Goal: Task Accomplishment & Management: Use online tool/utility

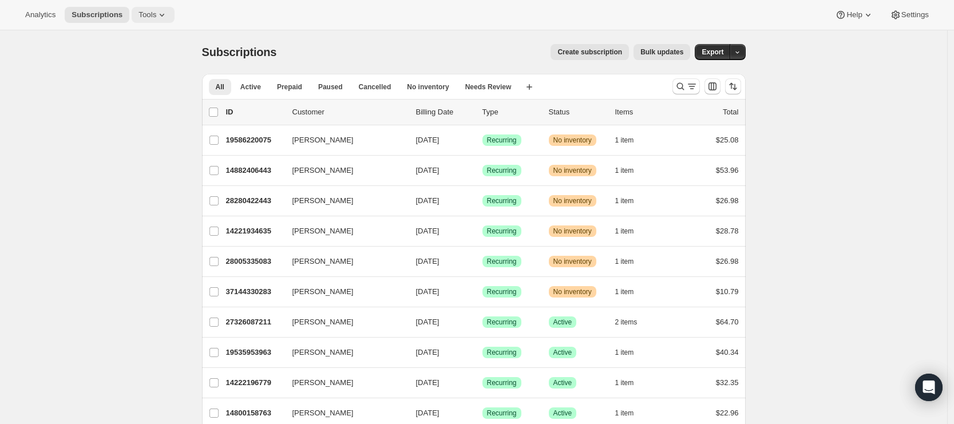
click at [147, 16] on span "Tools" at bounding box center [147, 14] width 18 height 9
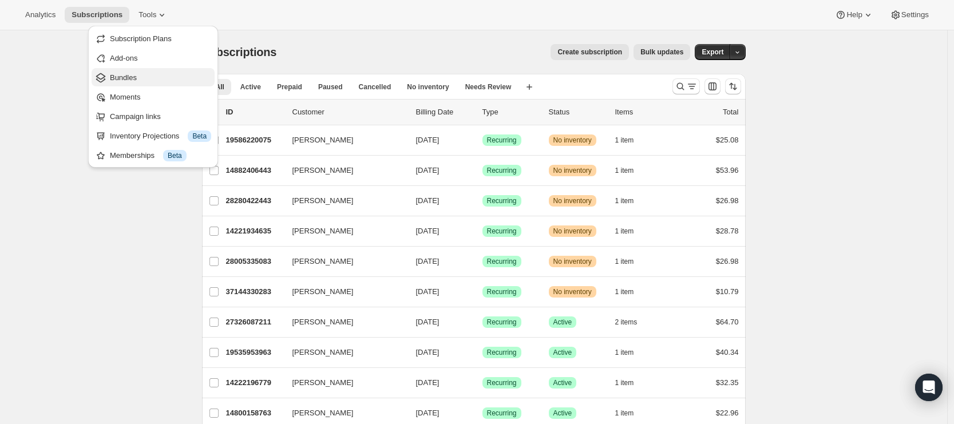
click at [144, 79] on span "Bundles" at bounding box center [160, 77] width 101 height 11
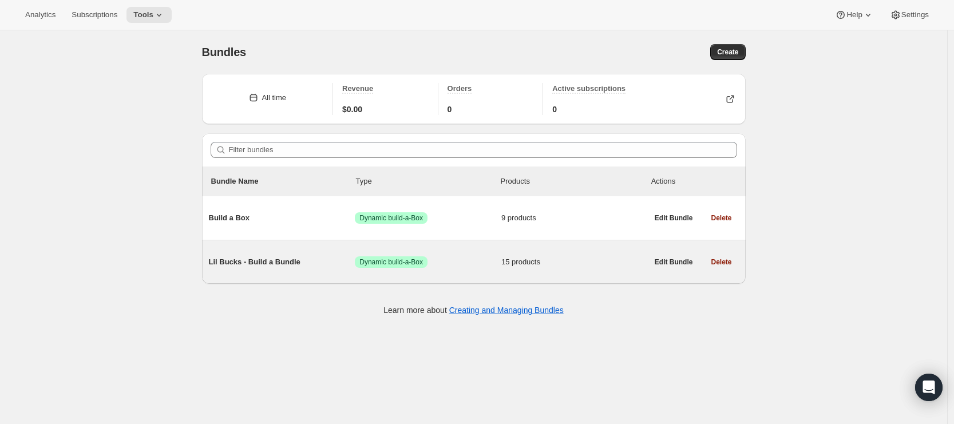
click at [335, 273] on div "Lil Bucks - Build a Bundle Success Dynamic build-a-Box 15 products" at bounding box center [428, 262] width 439 height 30
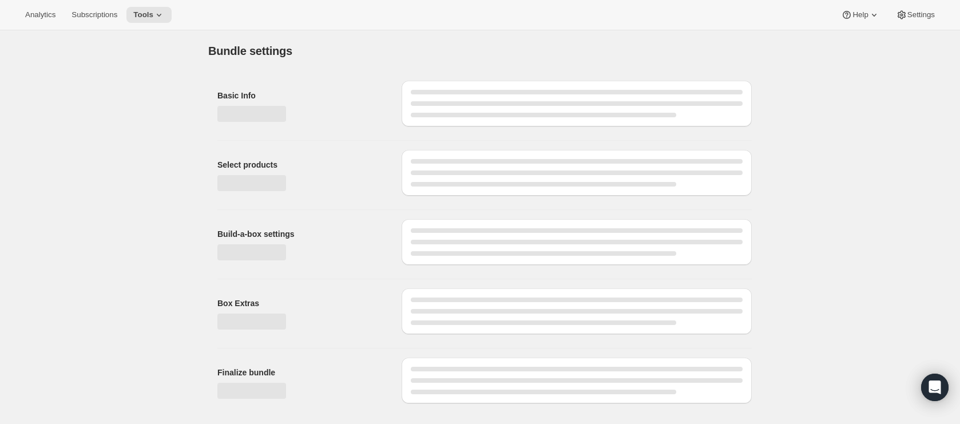
type input "Lil Bucks - Build a Bundle"
radio input "true"
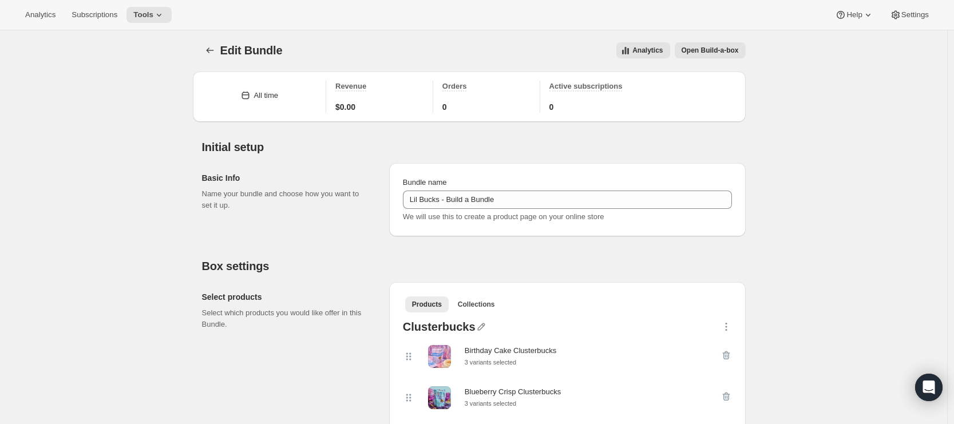
scroll to position [2, 0]
click at [696, 49] on span "Open Build-a-box" at bounding box center [709, 49] width 57 height 9
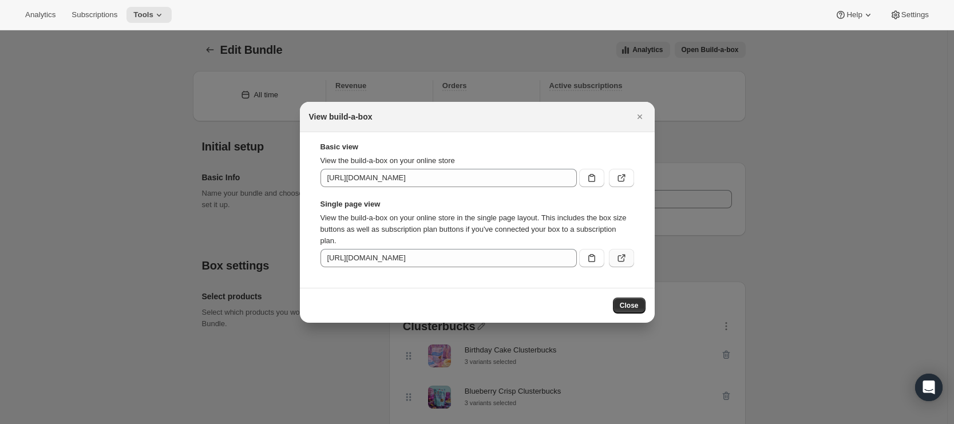
click at [612, 260] on button ":rds:" at bounding box center [621, 258] width 25 height 18
click at [624, 181] on icon ":rds:" at bounding box center [621, 177] width 11 height 11
click at [595, 259] on icon ":rds:" at bounding box center [591, 257] width 11 height 11
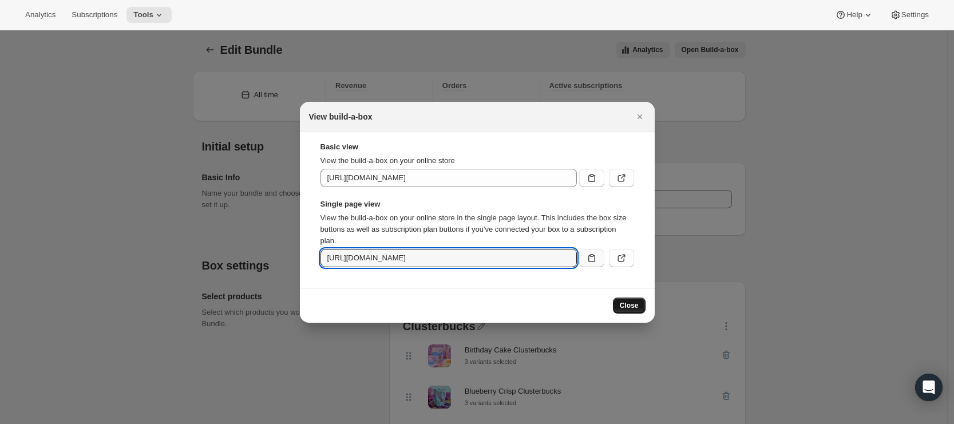
click at [621, 310] on span "Close" at bounding box center [629, 305] width 19 height 9
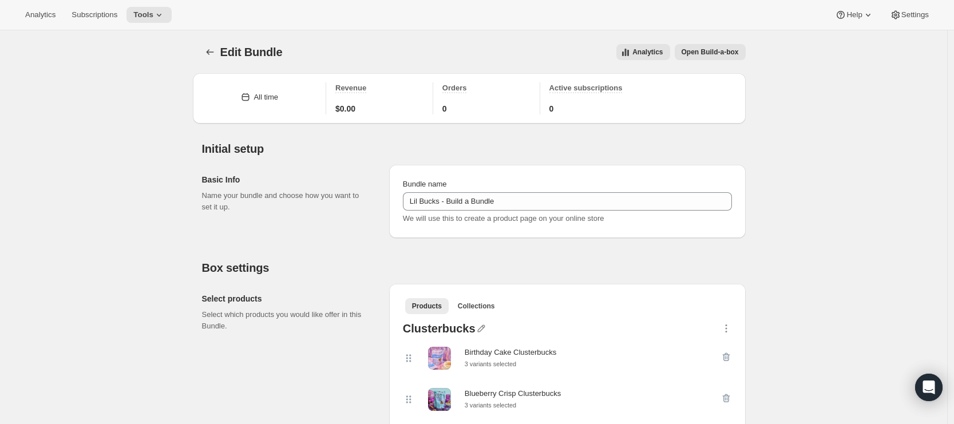
scroll to position [2, 0]
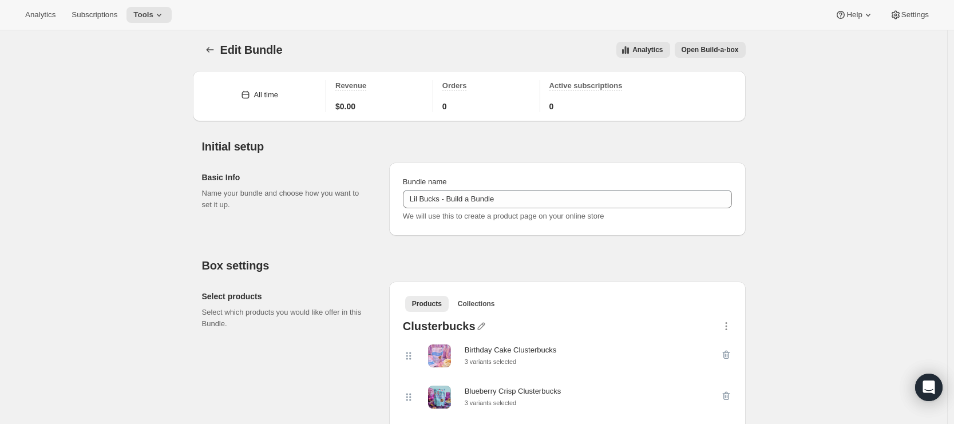
click at [624, 305] on ul "Products Collections More views" at bounding box center [567, 303] width 329 height 16
